Goal: Information Seeking & Learning: Learn about a topic

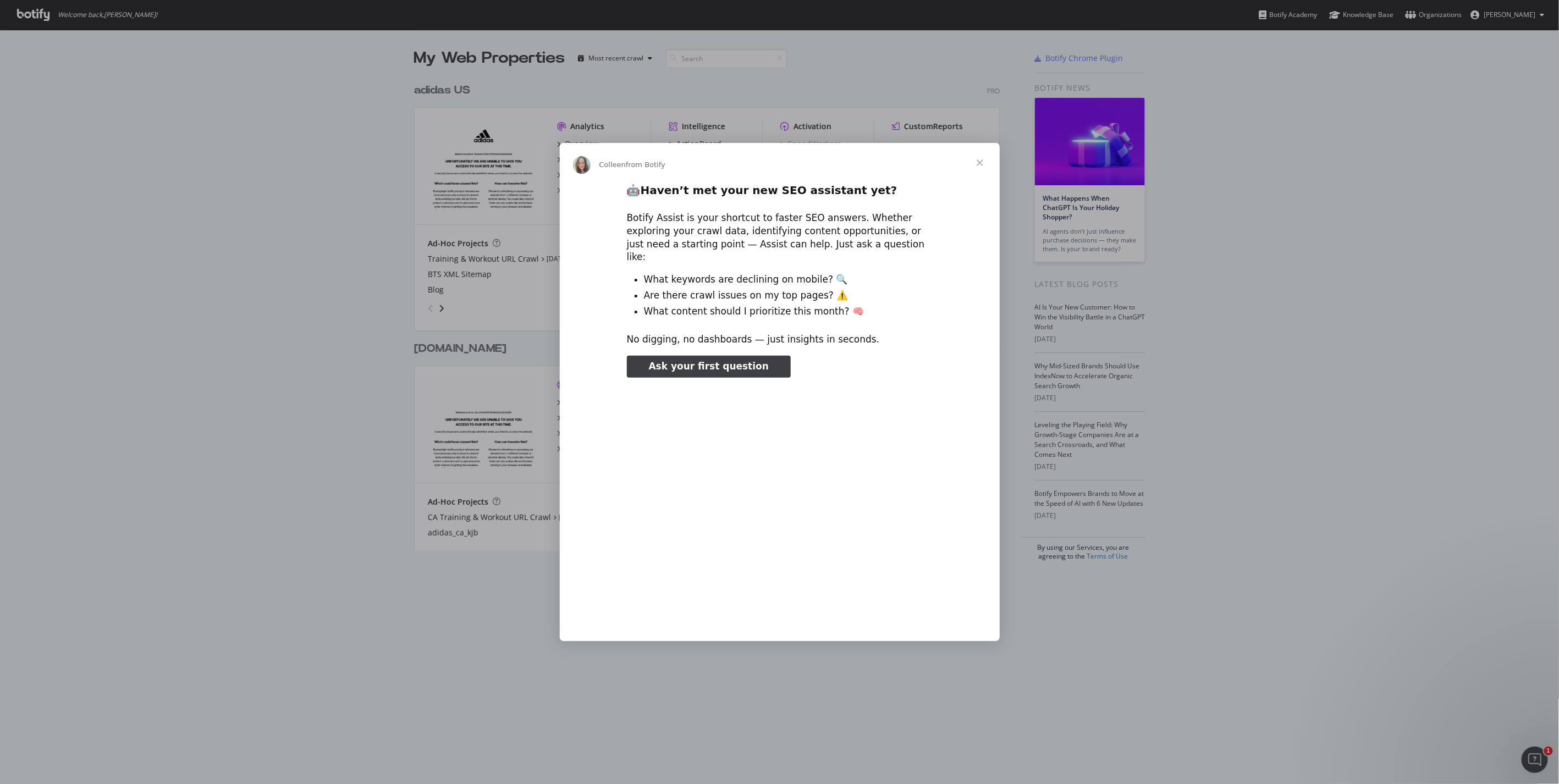
type input "424897"
click at [981, 170] on span "Close" at bounding box center [980, 163] width 40 height 40
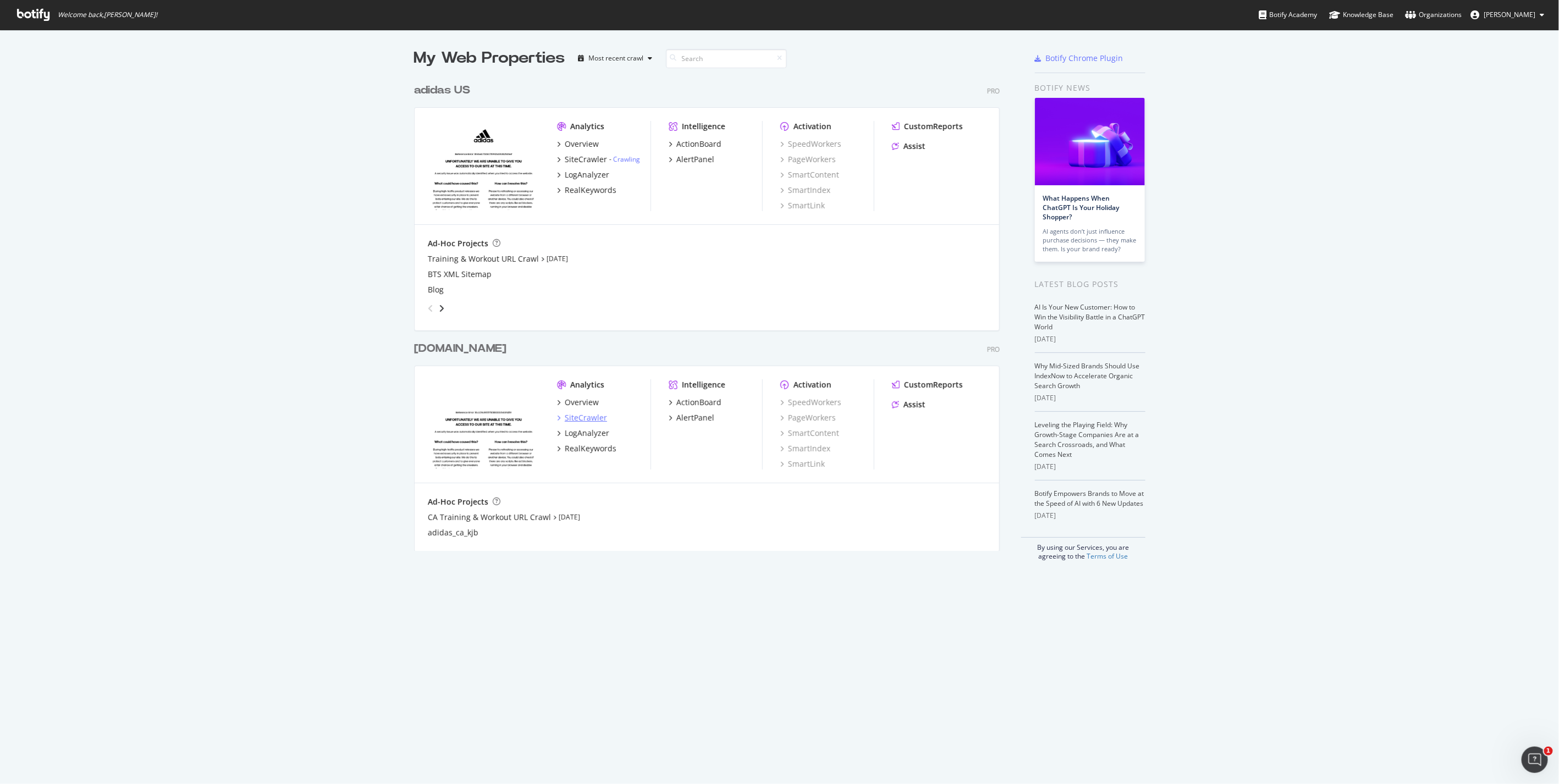
click at [582, 418] on div "SiteCrawler" at bounding box center [586, 418] width 43 height 11
click at [583, 433] on div "LogAnalyzer" at bounding box center [587, 433] width 45 height 11
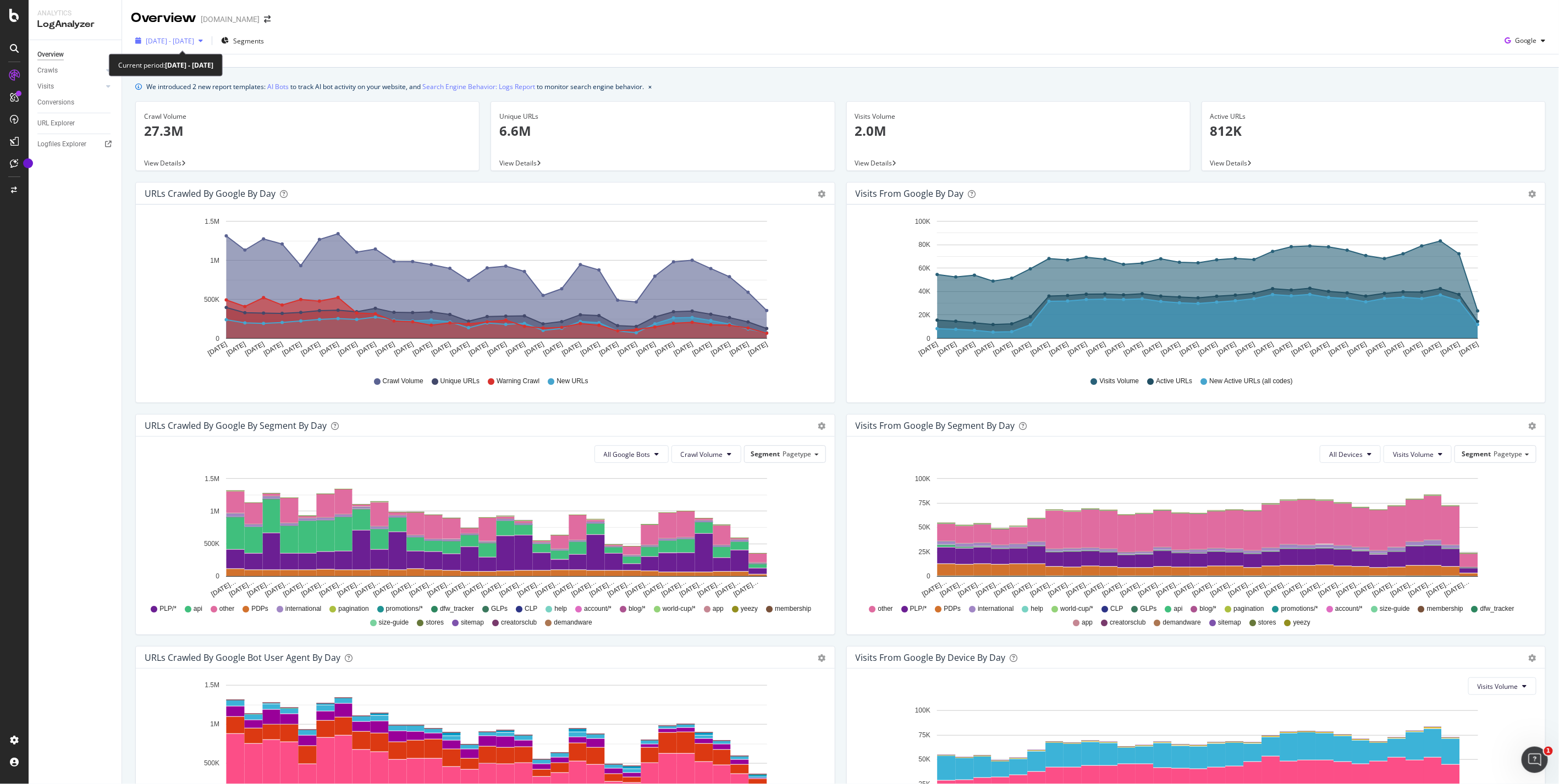
click at [208, 43] on div "button" at bounding box center [201, 41] width 13 height 7
click at [178, 78] on div "Last 7 Days" at bounding box center [177, 76] width 35 height 9
type input "2025/08/22"
click at [263, 227] on div "Apply" at bounding box center [255, 232] width 17 height 17
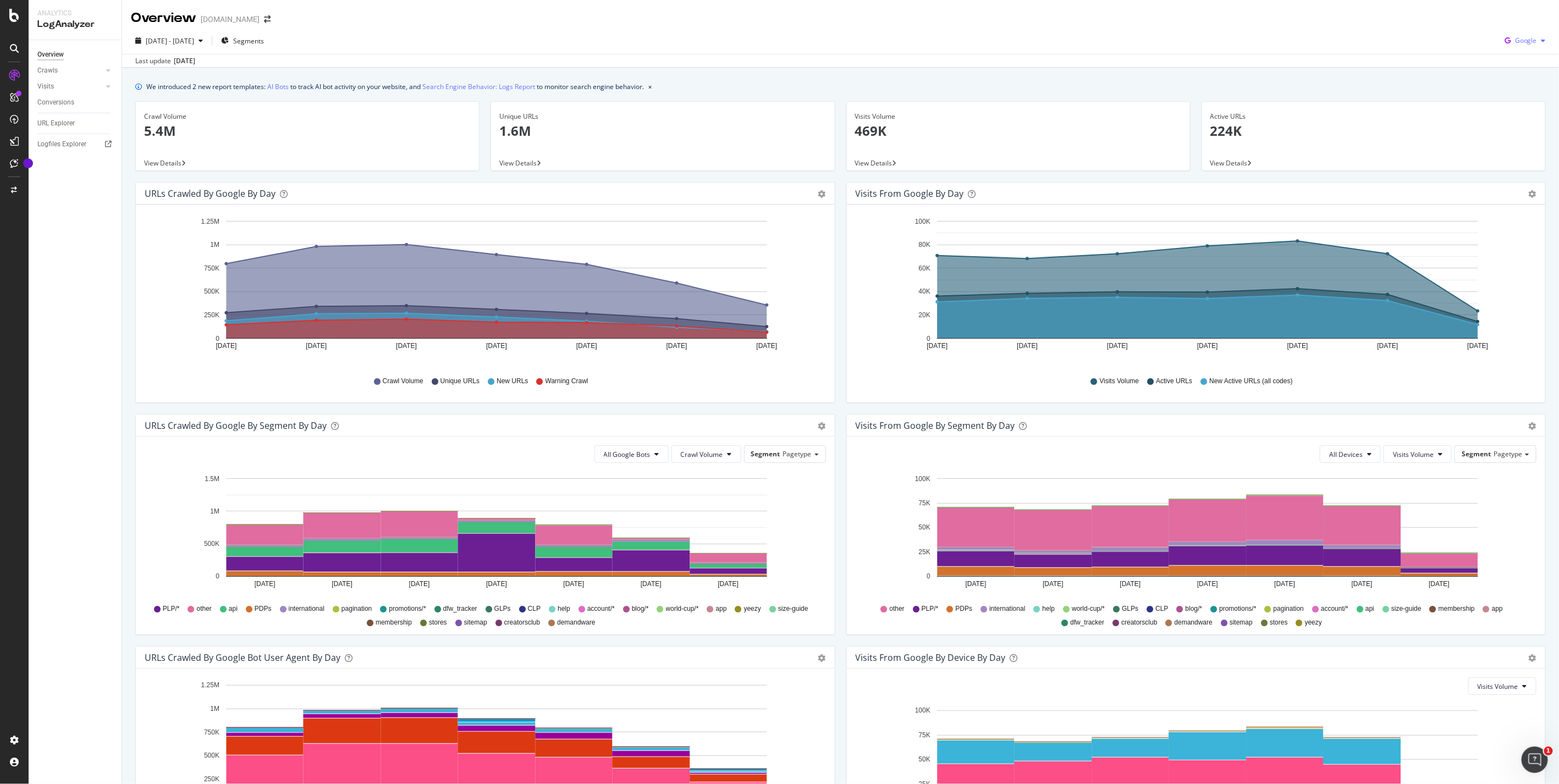
click at [1527, 45] on span "Google" at bounding box center [1525, 41] width 22 height 9
drag, startPoint x: 1521, startPoint y: 110, endPoint x: 1449, endPoint y: 33, distance: 105.4
click at [1449, 33] on div "2025 Aug. 22nd - Aug. 28th Segments Google" at bounding box center [841, 43] width 1437 height 22
click at [1520, 41] on span "Google" at bounding box center [1525, 41] width 22 height 9
click at [1502, 105] on div "OpenAI" at bounding box center [1516, 103] width 76 height 16
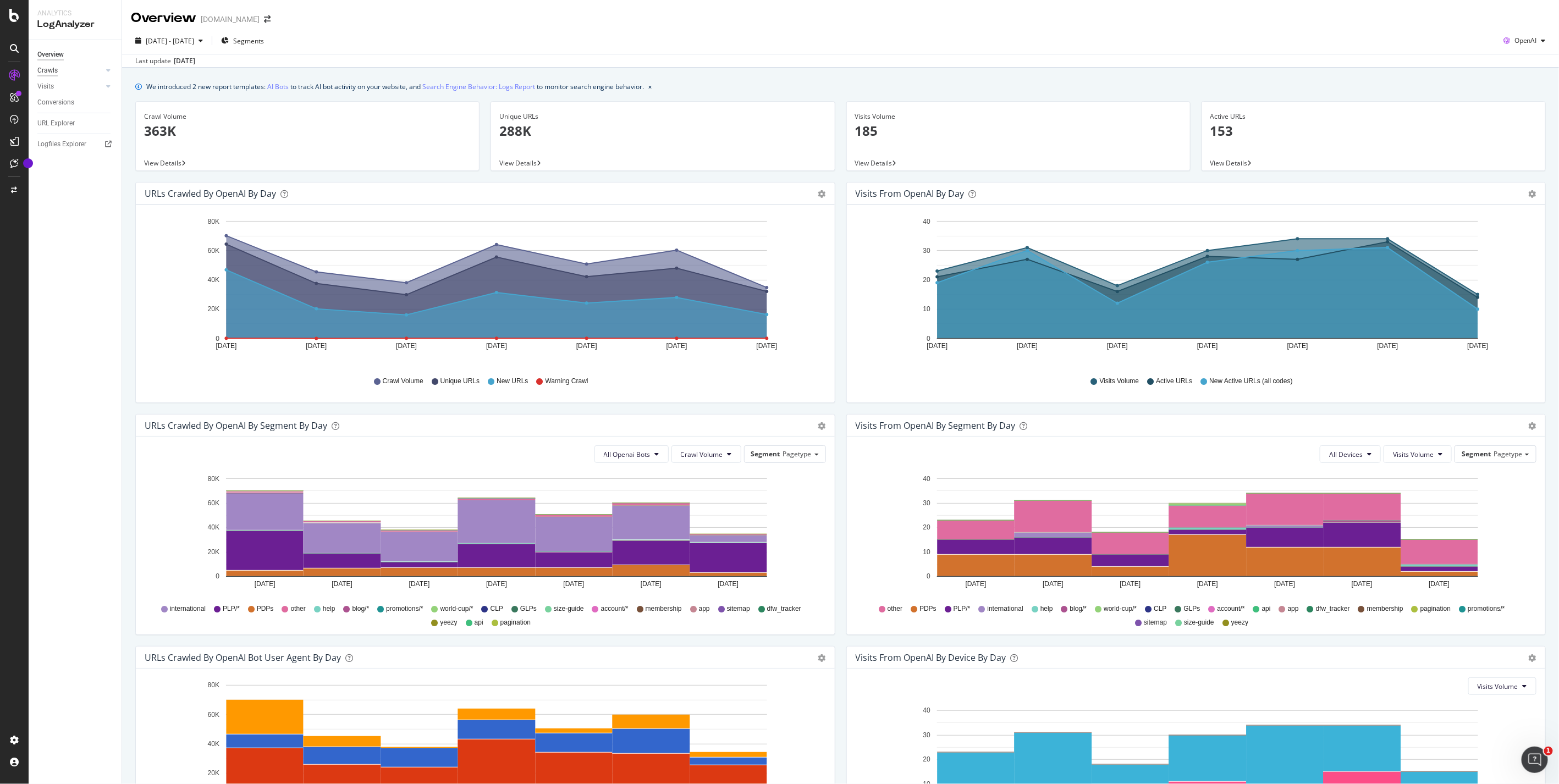
click at [46, 72] on div "Crawls" at bounding box center [47, 70] width 21 height 11
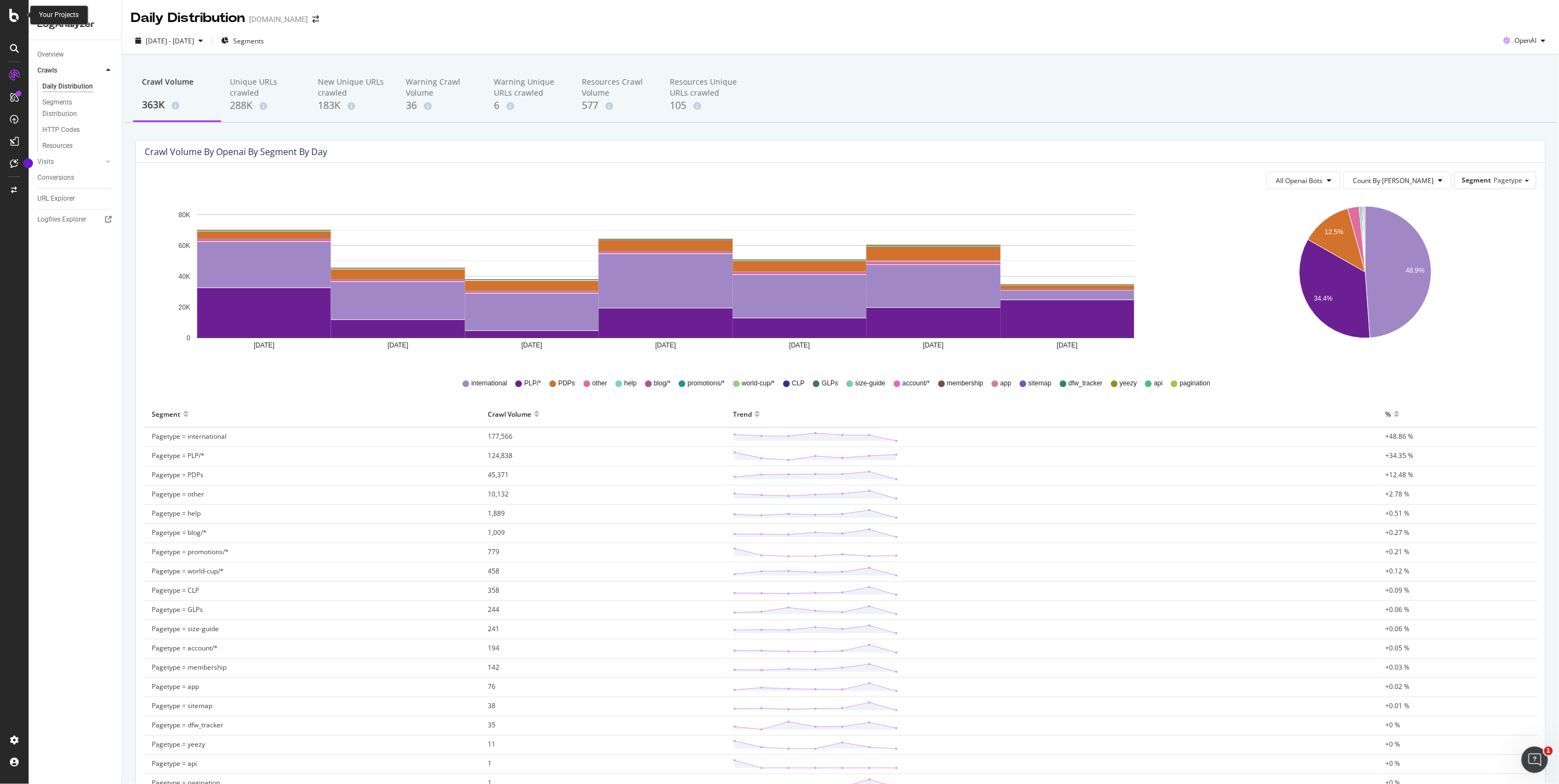
click at [15, 11] on icon at bounding box center [14, 15] width 10 height 13
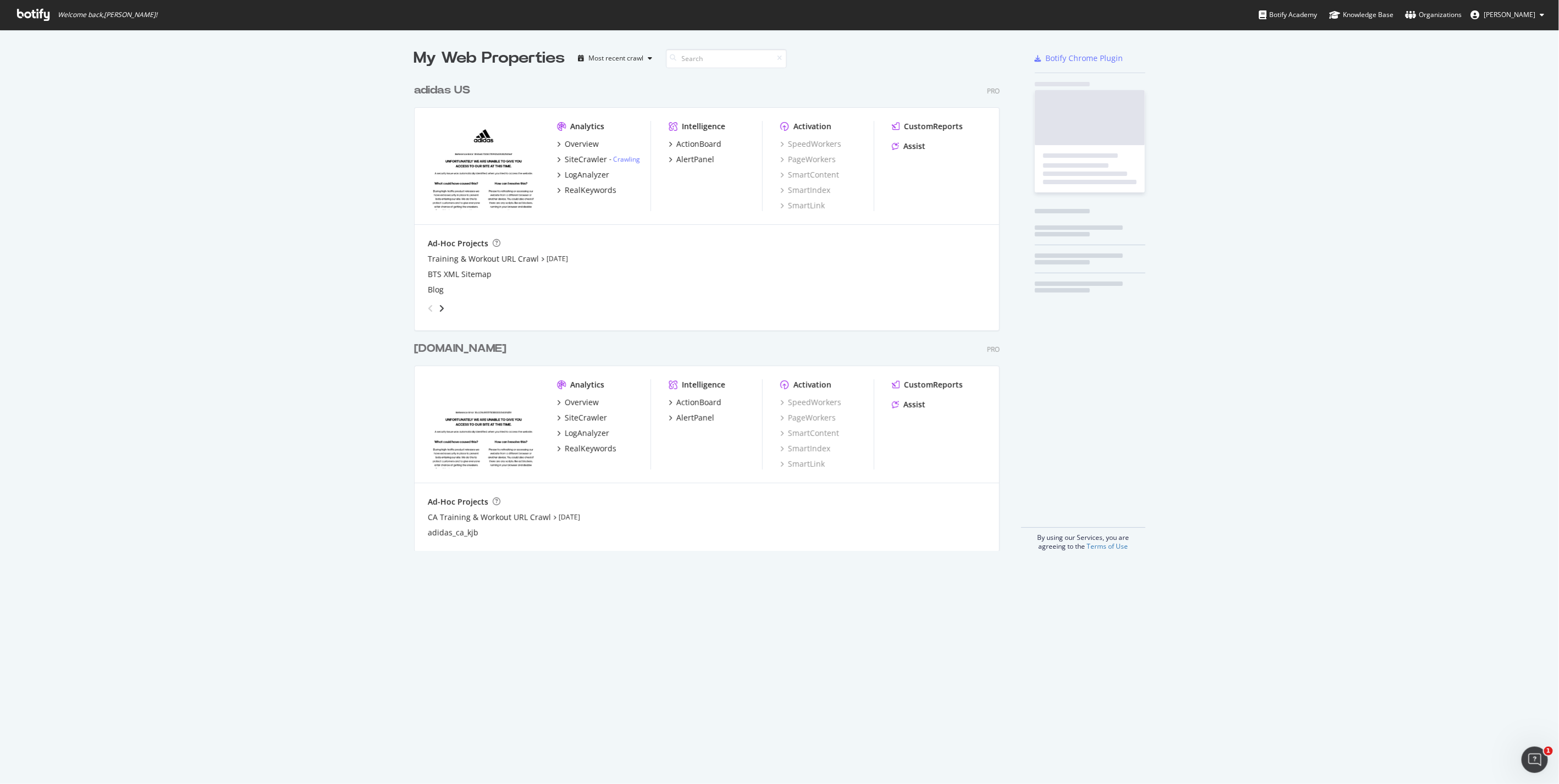
scroll to position [775, 1540]
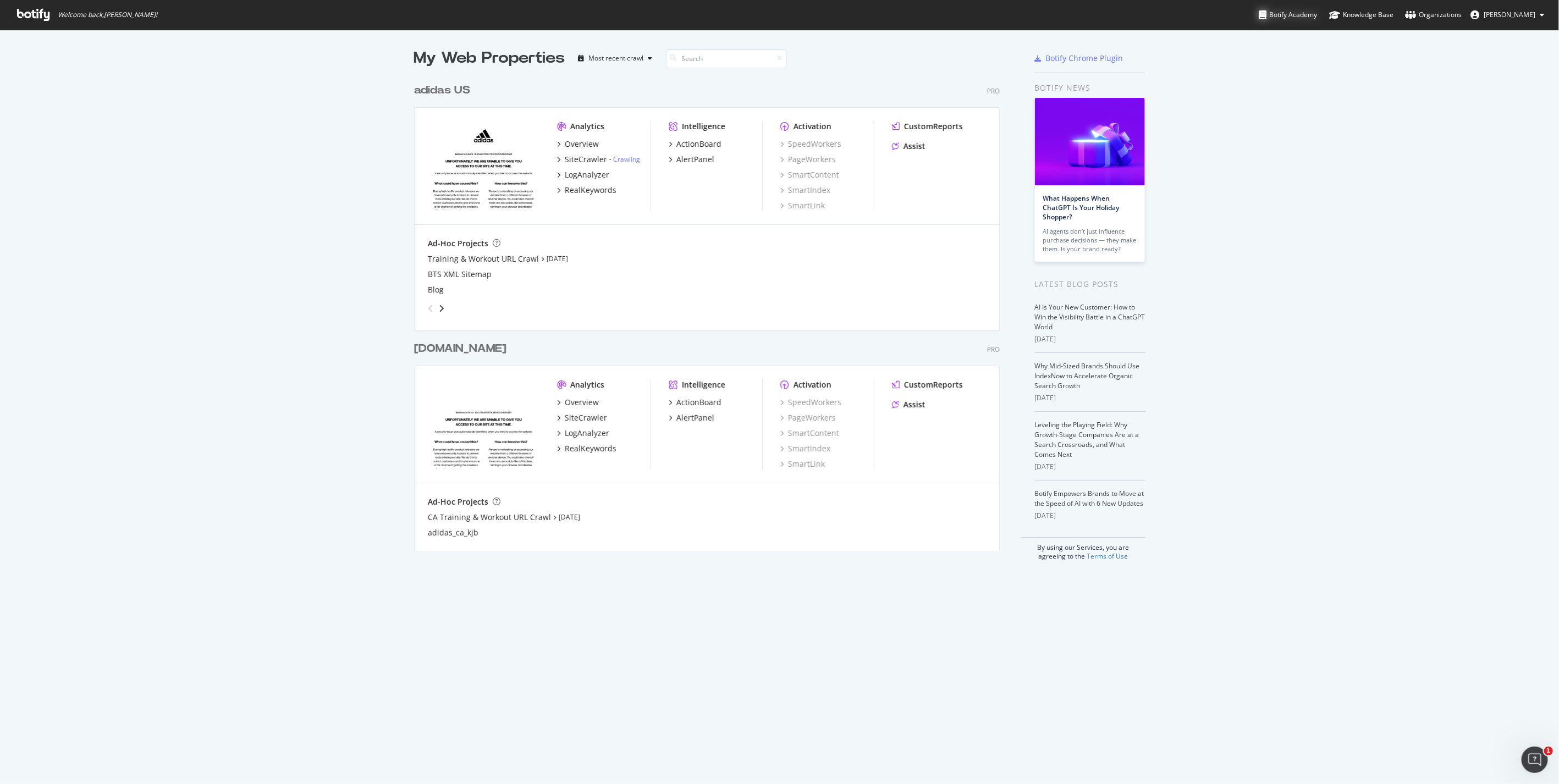
click at [1296, 13] on div "Botify Academy" at bounding box center [1288, 15] width 59 height 11
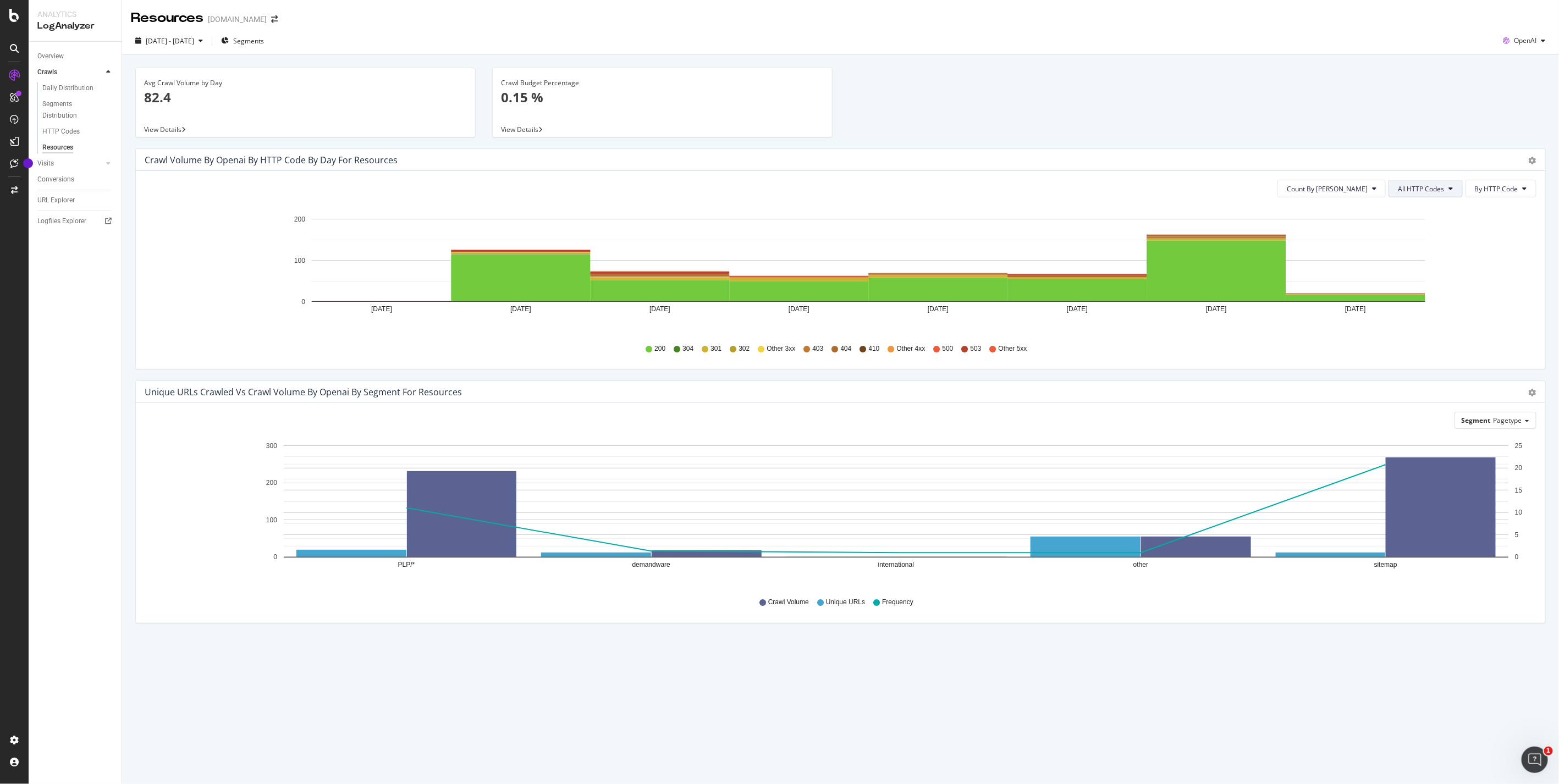
click at [1422, 191] on span "All HTTP Codes" at bounding box center [1421, 189] width 47 height 9
click at [1429, 231] on span "Good HTTP Codes" at bounding box center [1427, 230] width 55 height 10
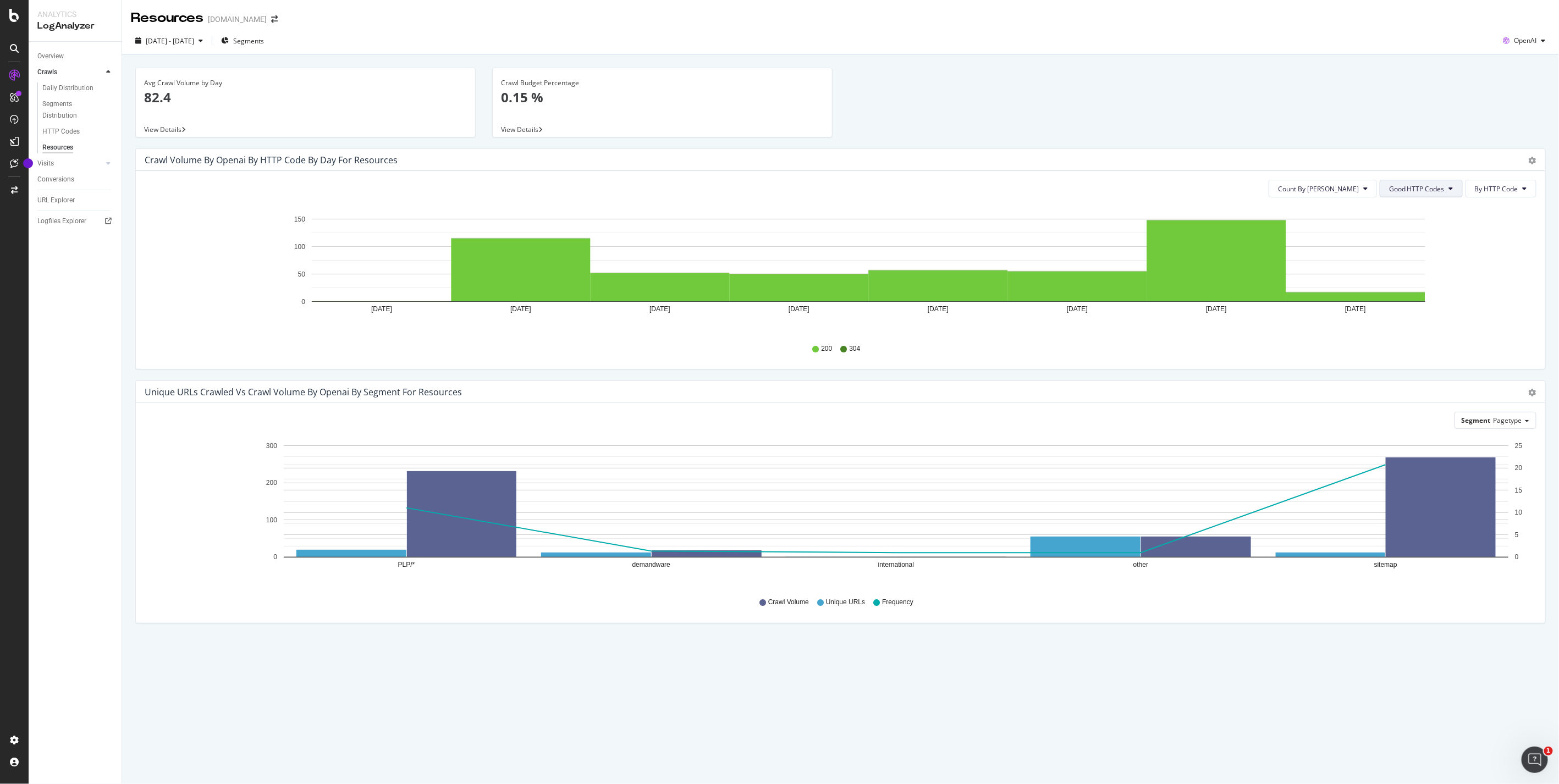
click at [1431, 192] on span "Good HTTP Codes" at bounding box center [1416, 189] width 55 height 9
click at [1434, 247] on span "Bad HTTP Codes" at bounding box center [1417, 251] width 55 height 10
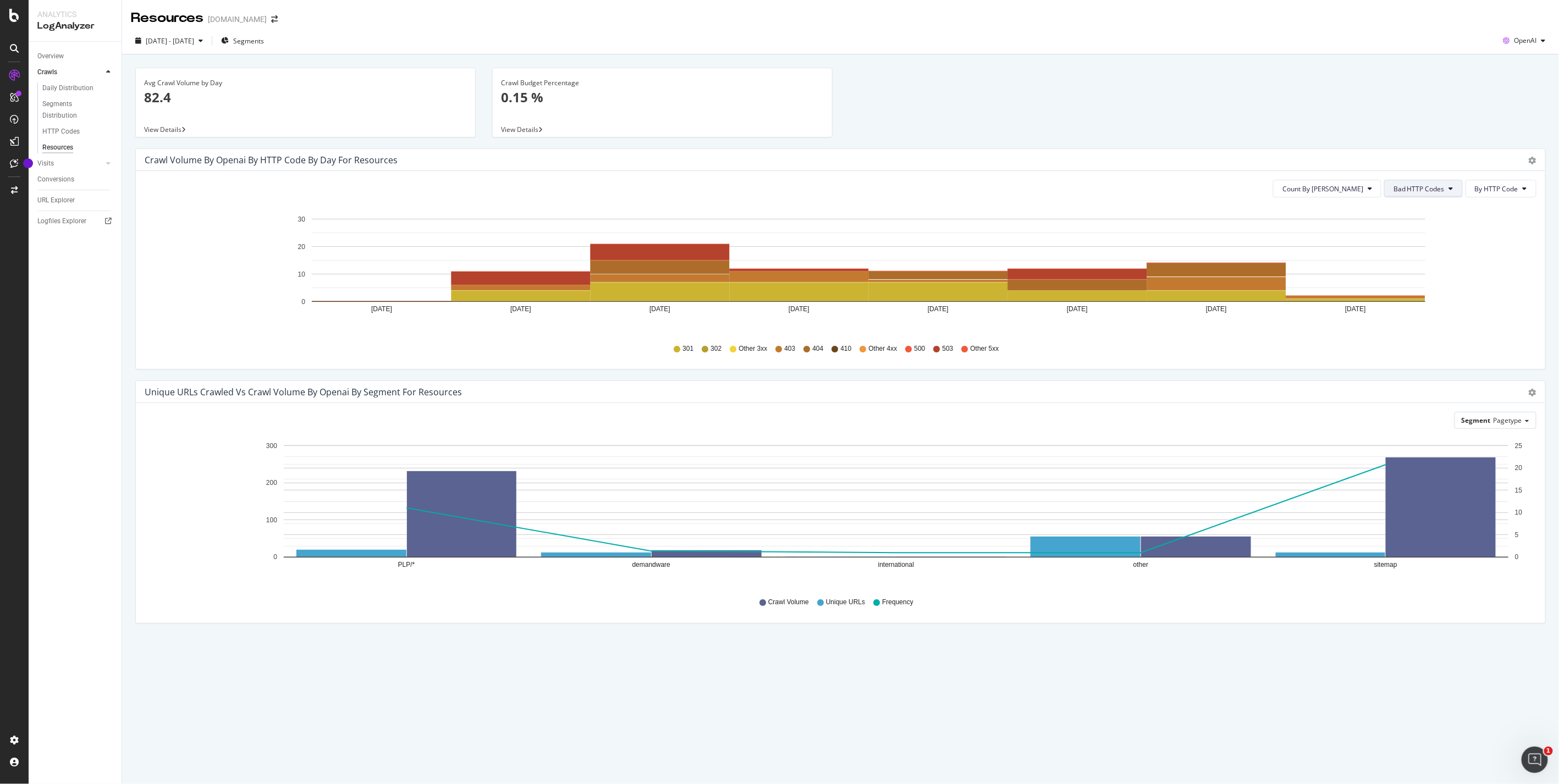
click at [1420, 190] on span "Bad HTTP Codes" at bounding box center [1419, 189] width 51 height 9
click at [1432, 211] on span "All HTTP Codes" at bounding box center [1422, 209] width 55 height 10
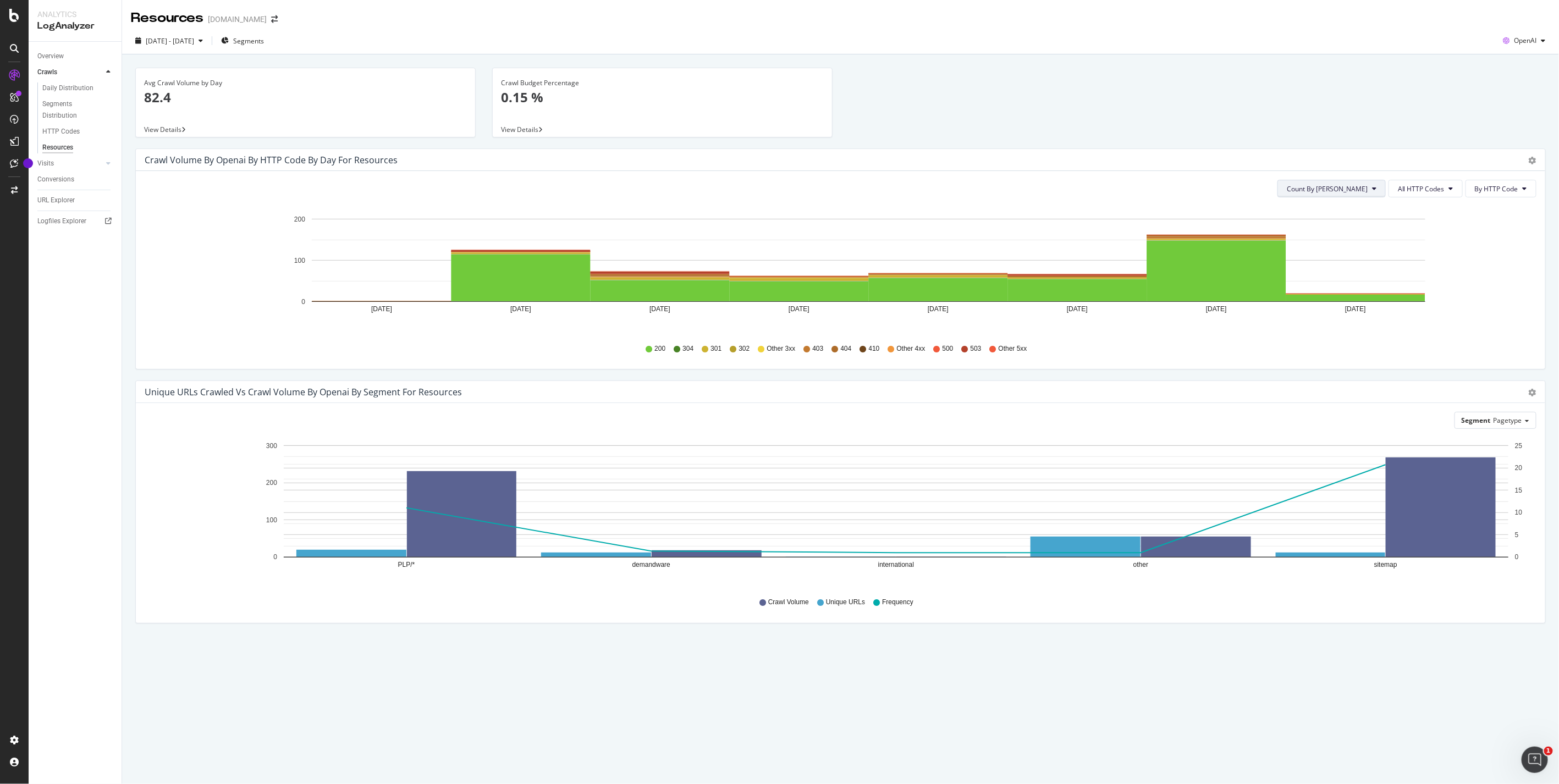
click at [1353, 196] on button "Count By Day" at bounding box center [1331, 188] width 108 height 17
click at [1310, 326] on icon "Aug 21 2025 Aug 22 2025 Aug 23 2025 Aug 24 2025 Aug 25 2025 Aug 26 2025 Aug 27 …" at bounding box center [840, 270] width 1391 height 128
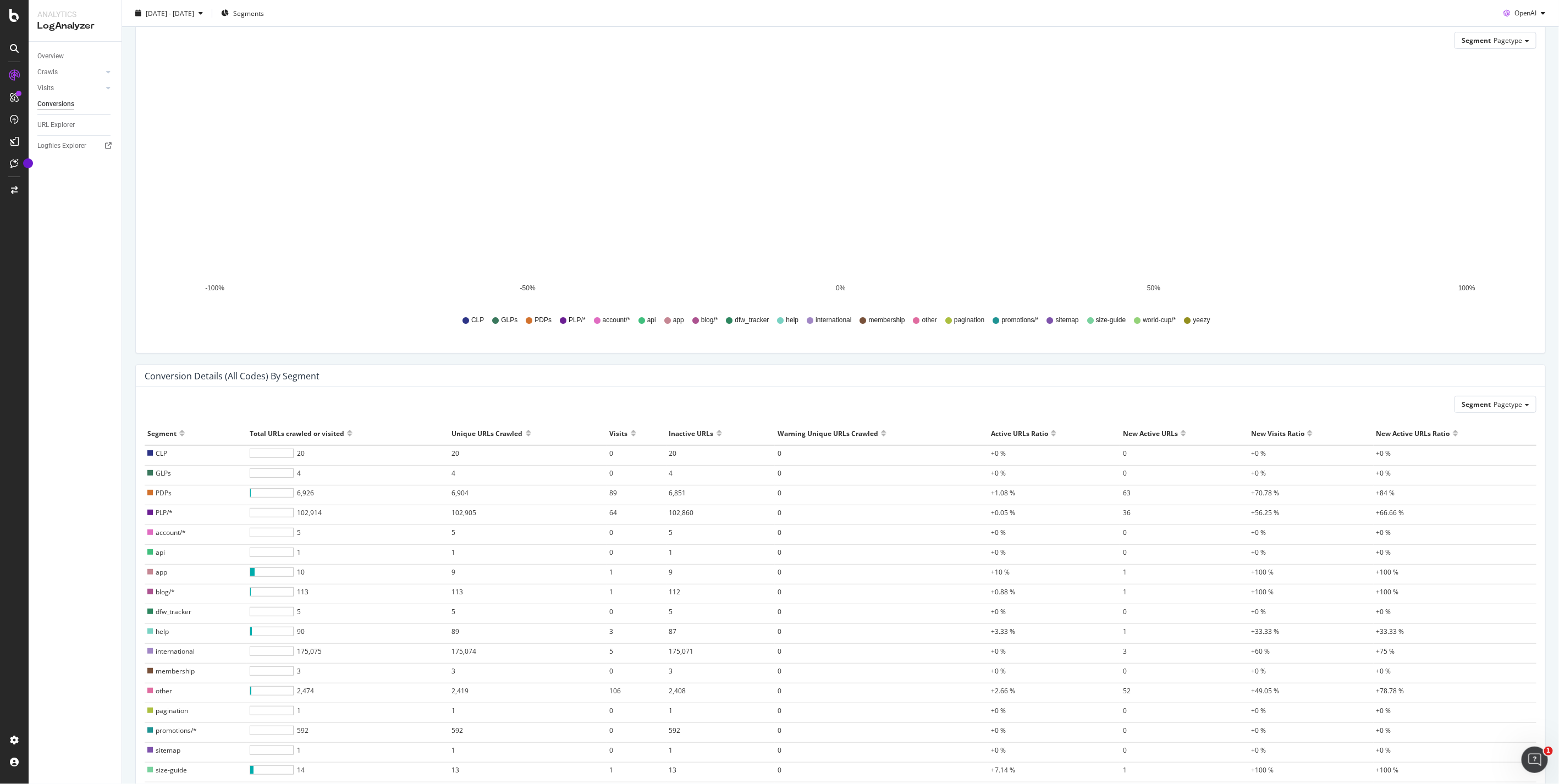
scroll to position [182, 0]
